Goal: Information Seeking & Learning: Learn about a topic

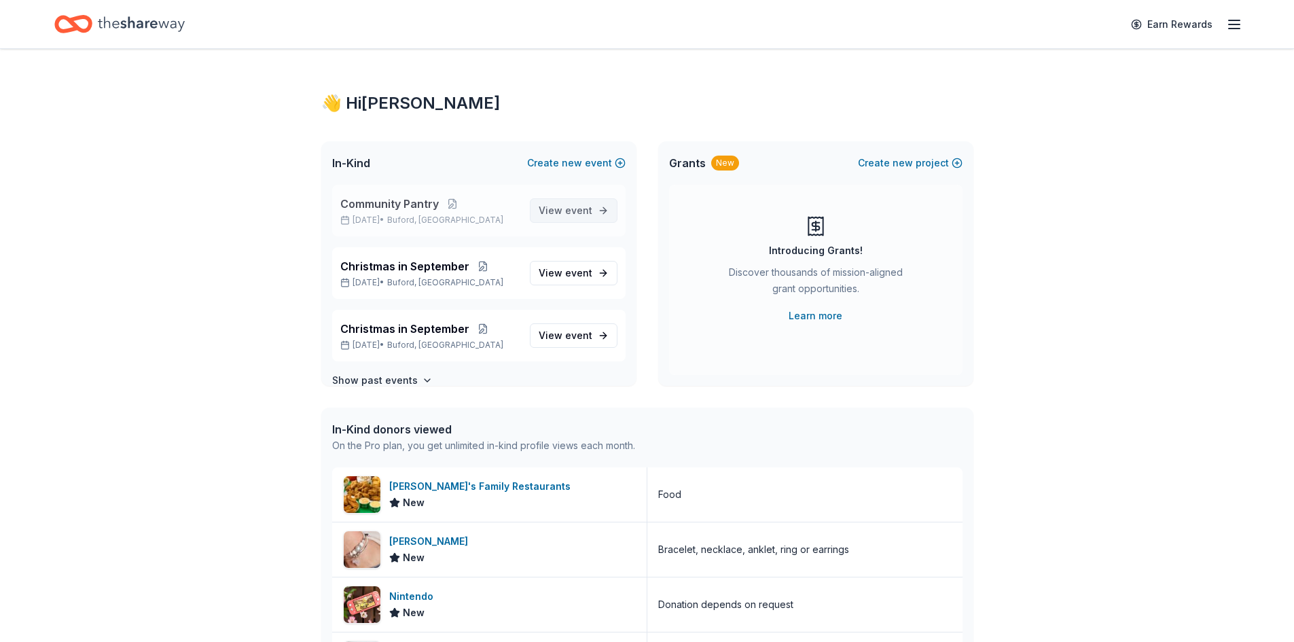
click at [554, 215] on span "View event" at bounding box center [566, 210] width 54 height 16
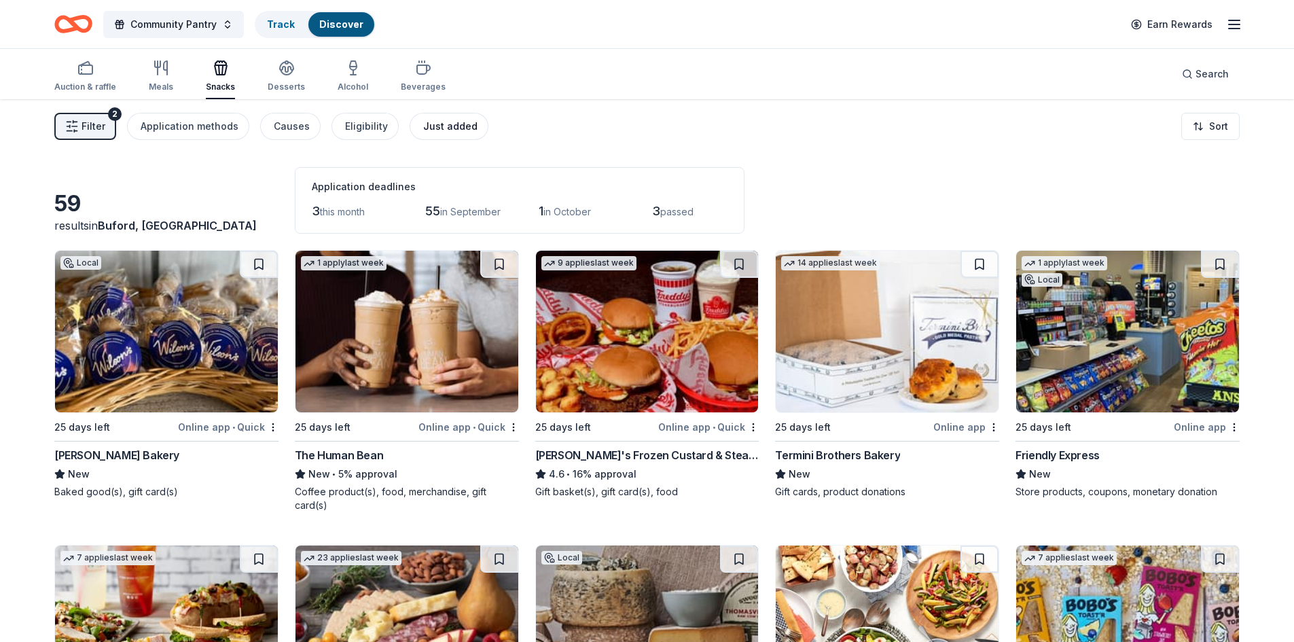
click at [423, 133] on div "Just added" at bounding box center [450, 126] width 54 height 16
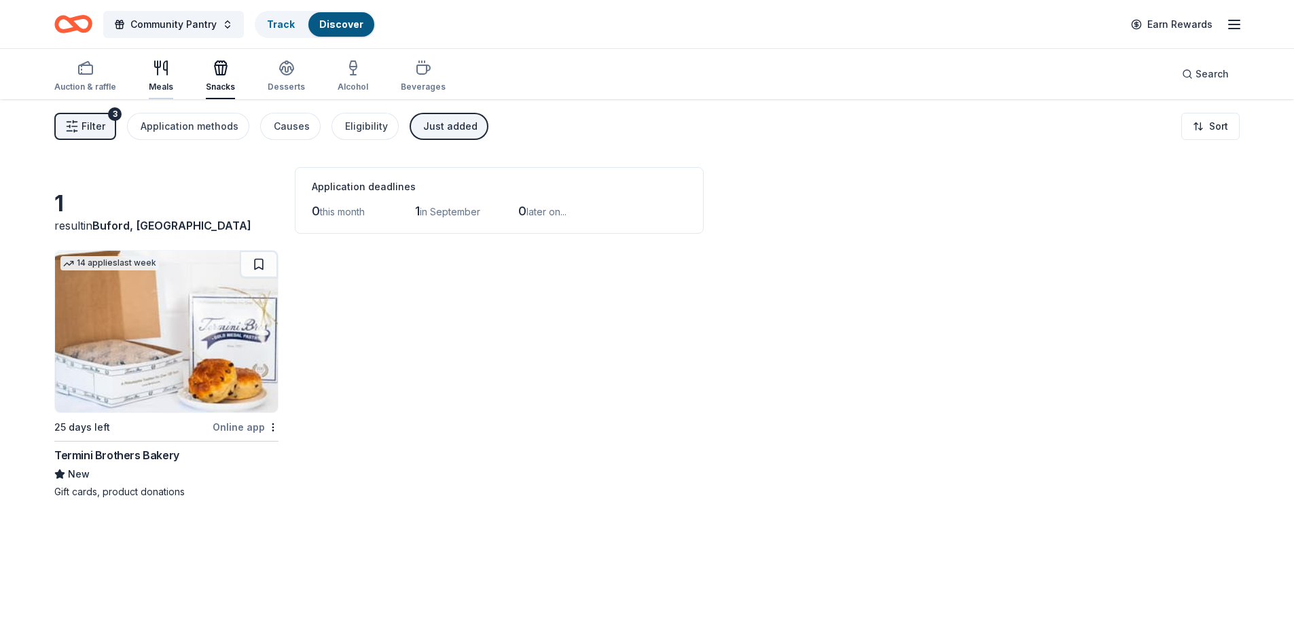
click at [150, 71] on div "button" at bounding box center [161, 68] width 24 height 16
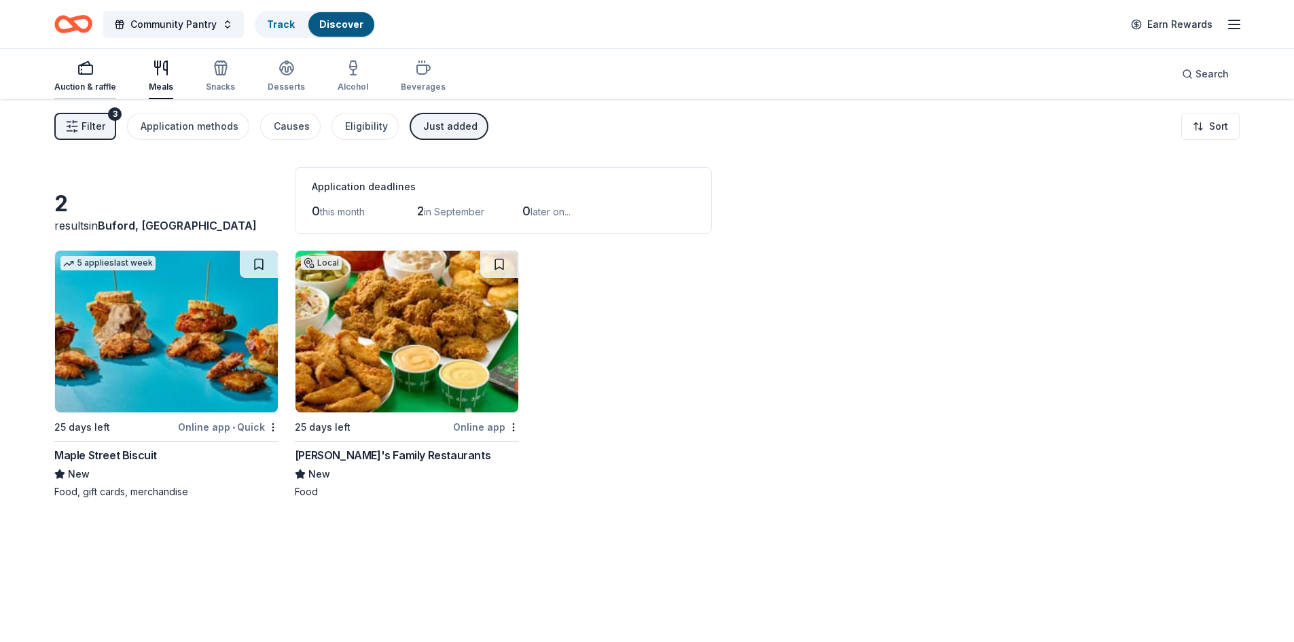
click at [88, 83] on div "Auction & raffle" at bounding box center [85, 87] width 62 height 11
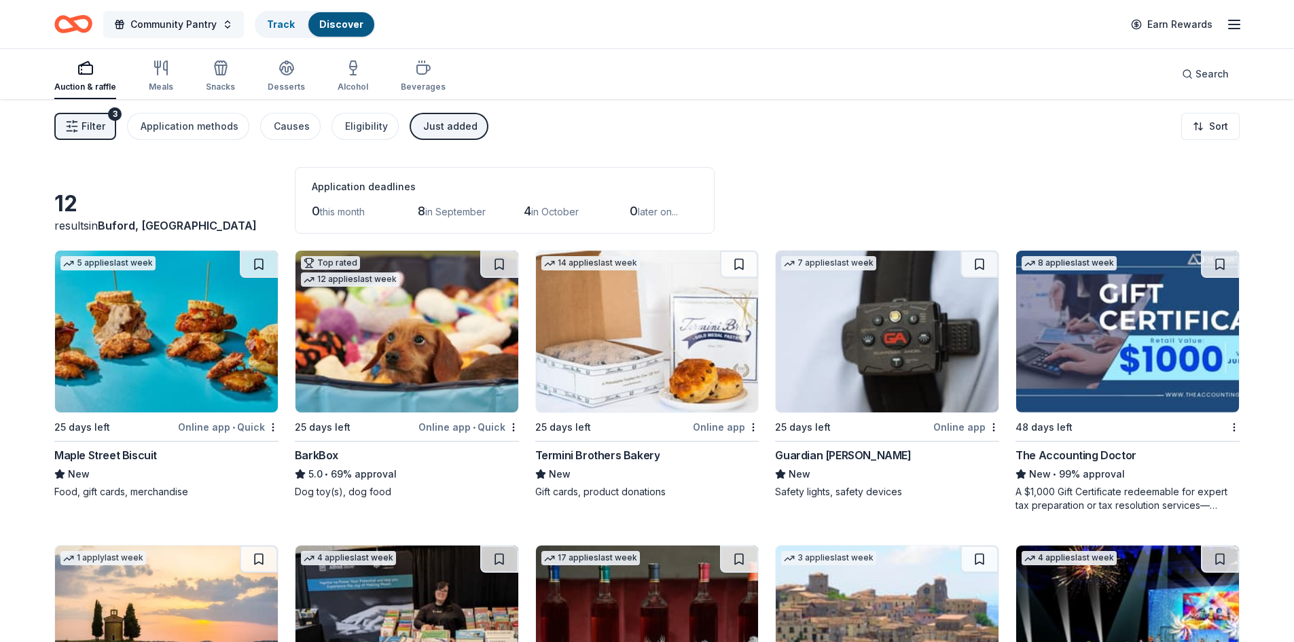
click at [161, 27] on span "Community Pantry" at bounding box center [173, 24] width 86 height 16
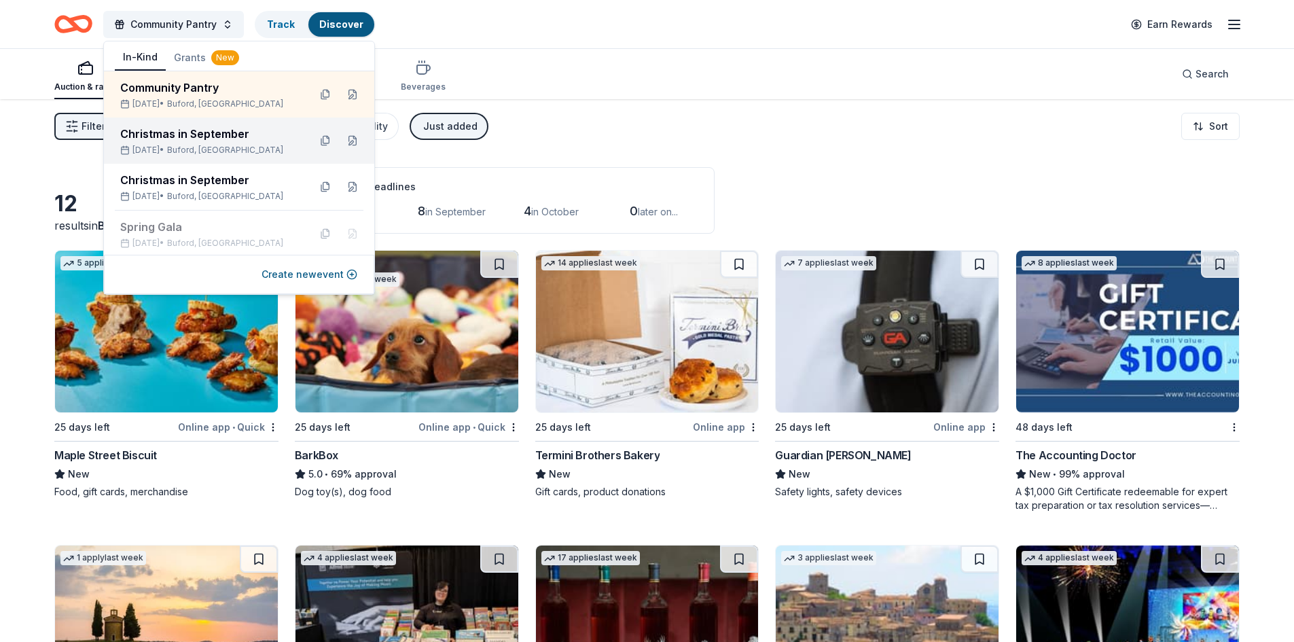
click at [173, 131] on div "Christmas in September" at bounding box center [209, 134] width 178 height 16
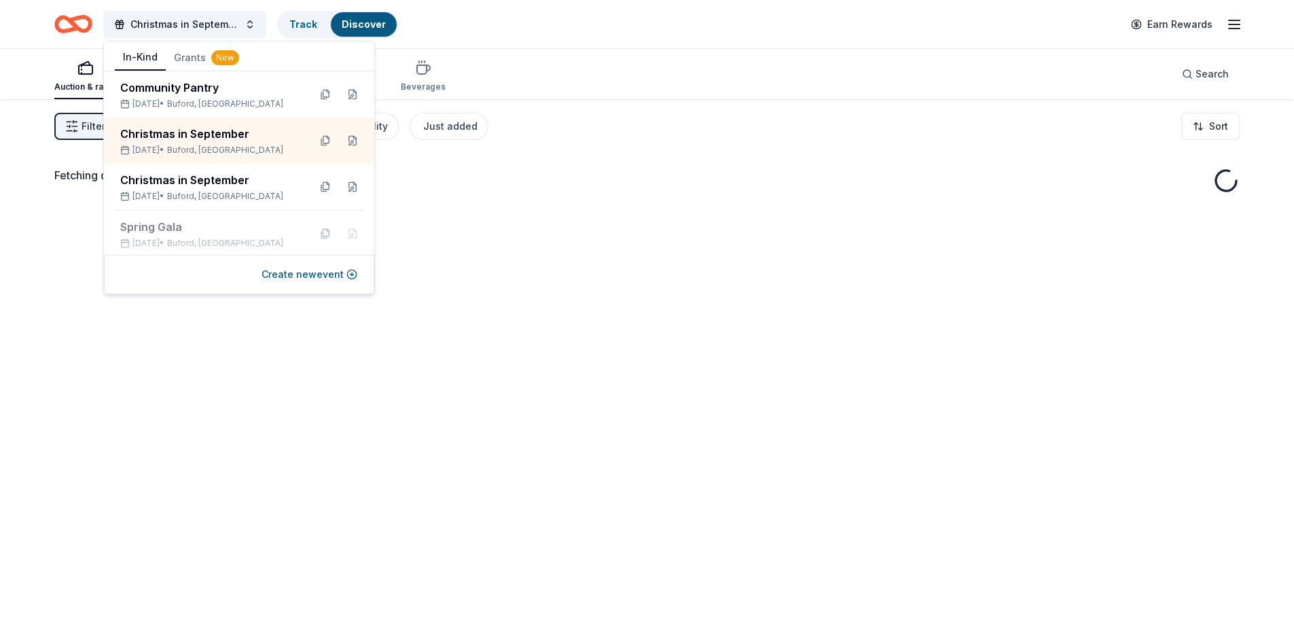
click at [498, 0] on div "Christmas in September Track Discover Earn Rewards" at bounding box center [647, 24] width 1294 height 48
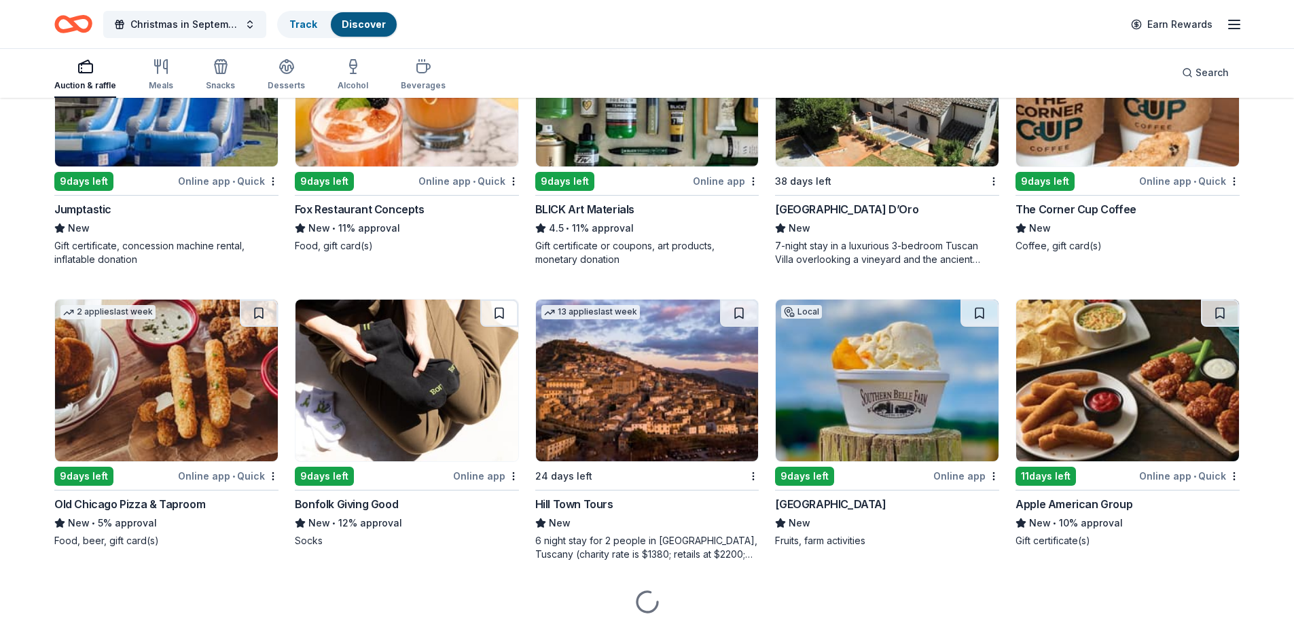
scroll to position [2592, 0]
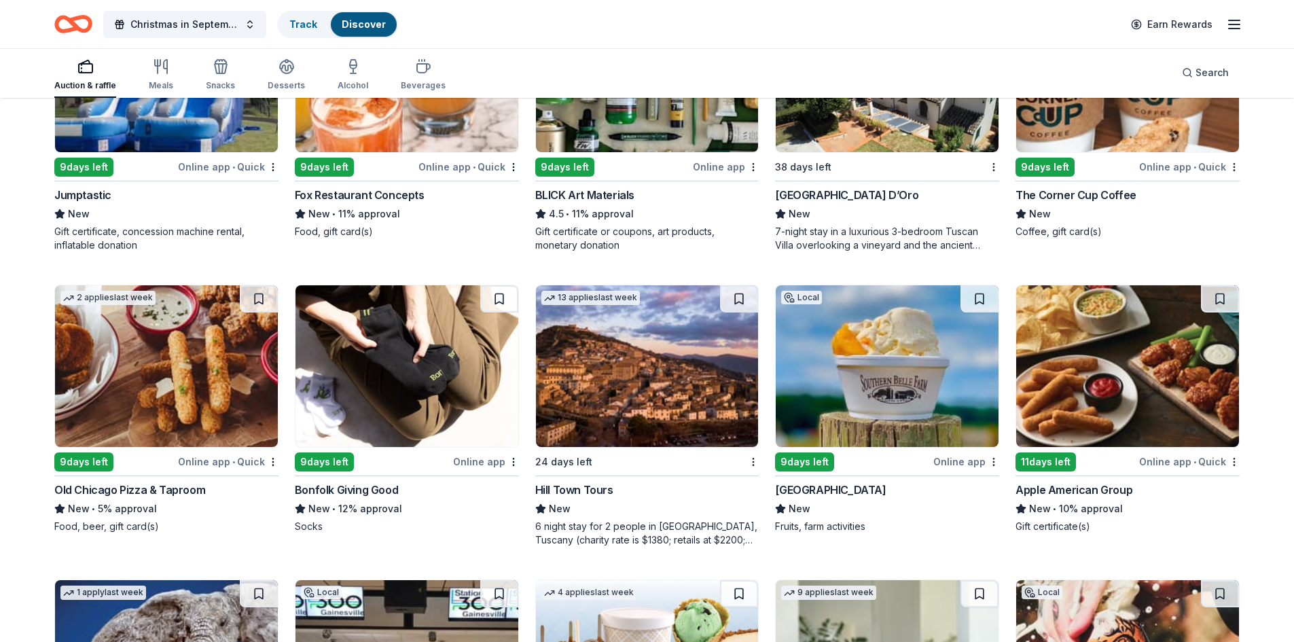
click at [357, 482] on div "Bonfolk Giving Good" at bounding box center [346, 490] width 103 height 16
